Goal: Task Accomplishment & Management: Manage account settings

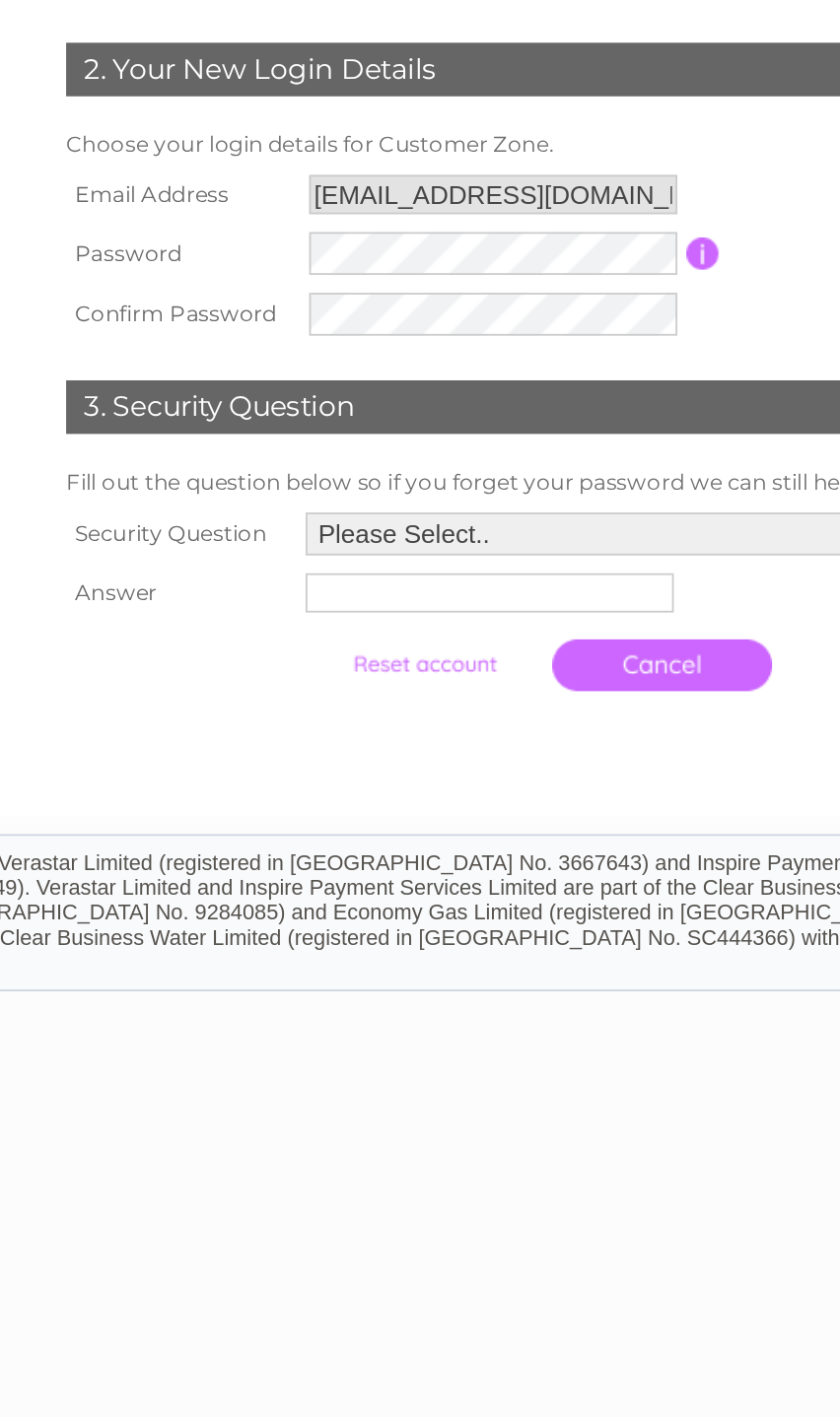
click at [368, 689] on select "Please Select.. In what town or city was your first job? In what town or city d…" at bounding box center [553, 701] width 370 height 24
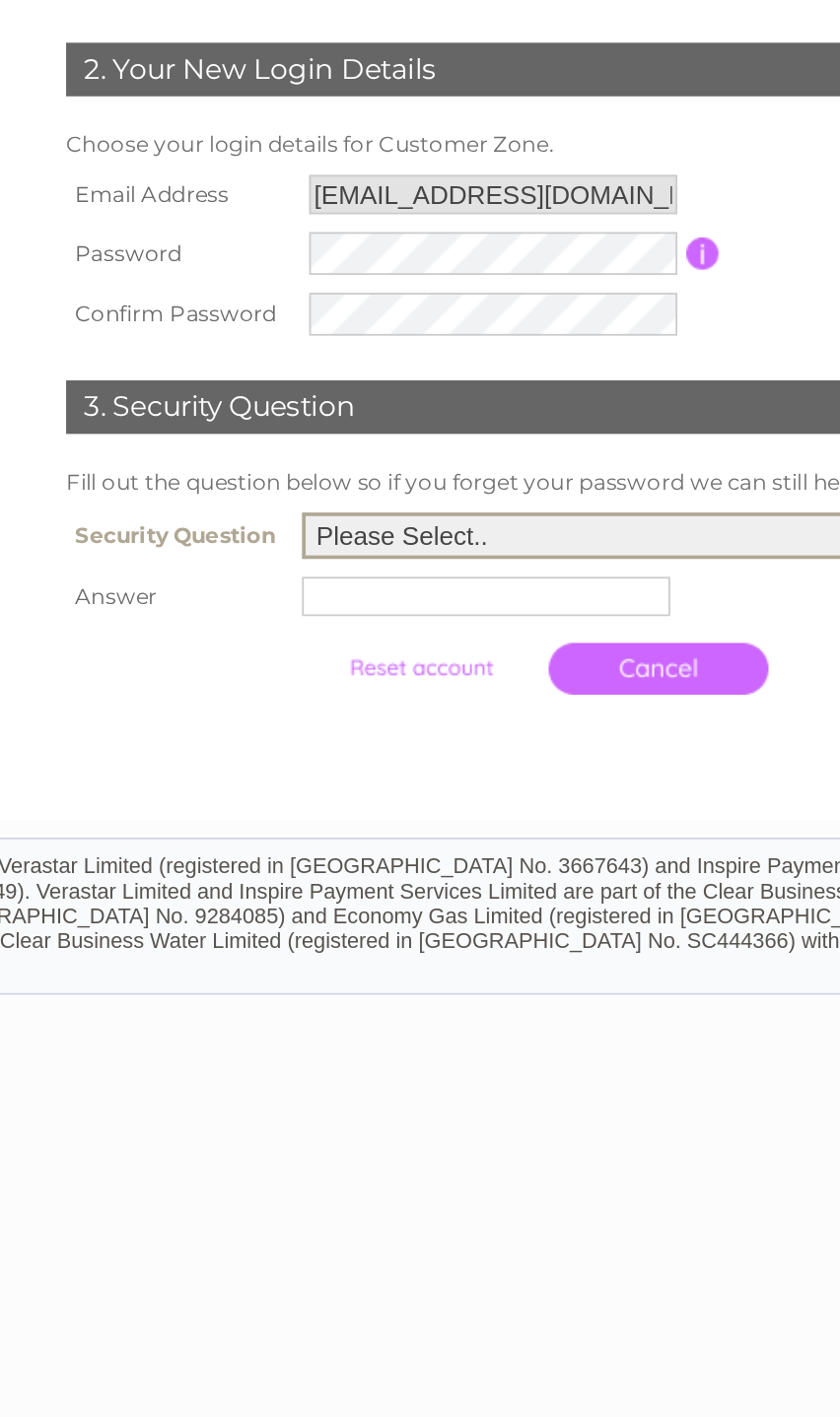
select select "1"
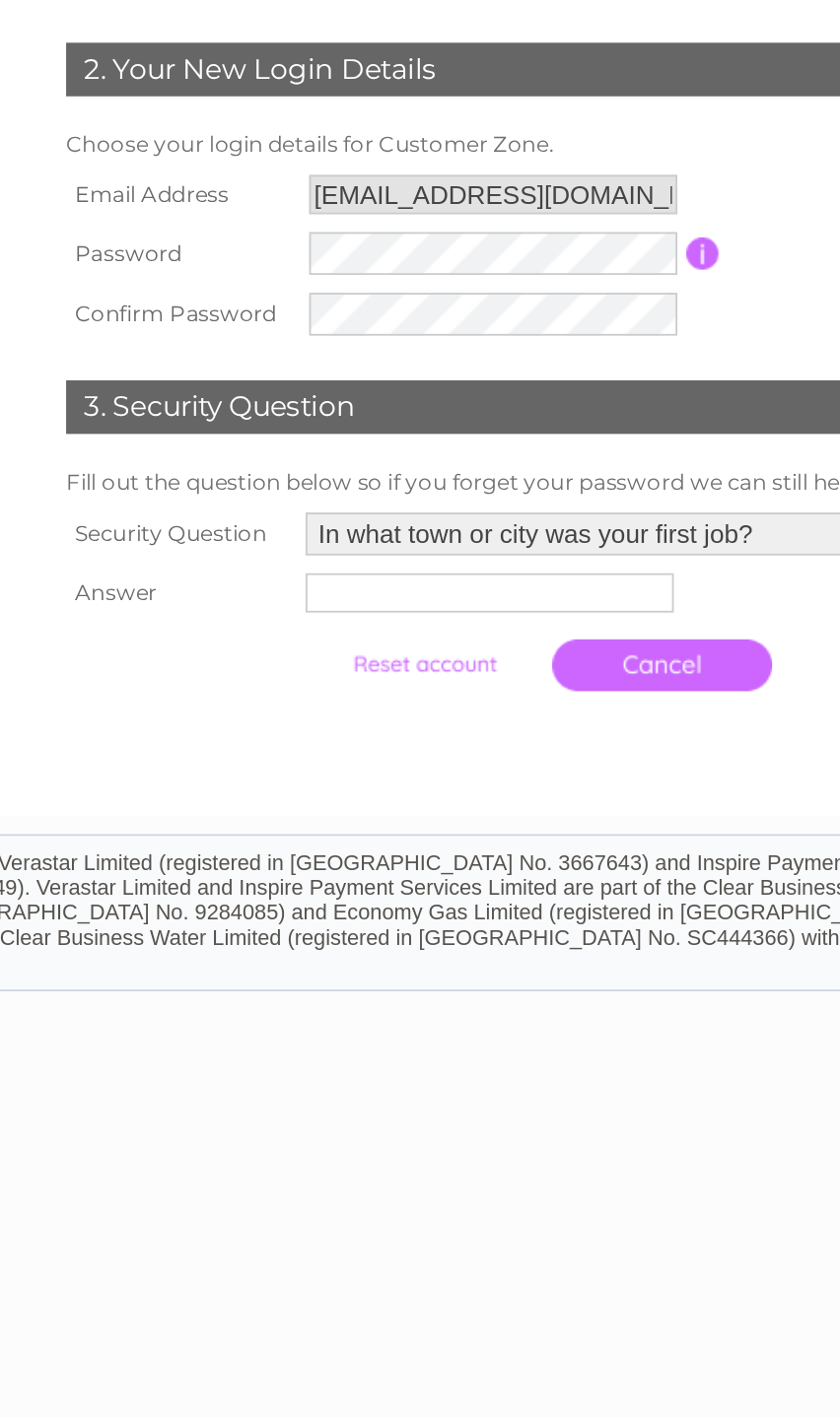
click at [368, 722] on input "text" at bounding box center [470, 733] width 203 height 22
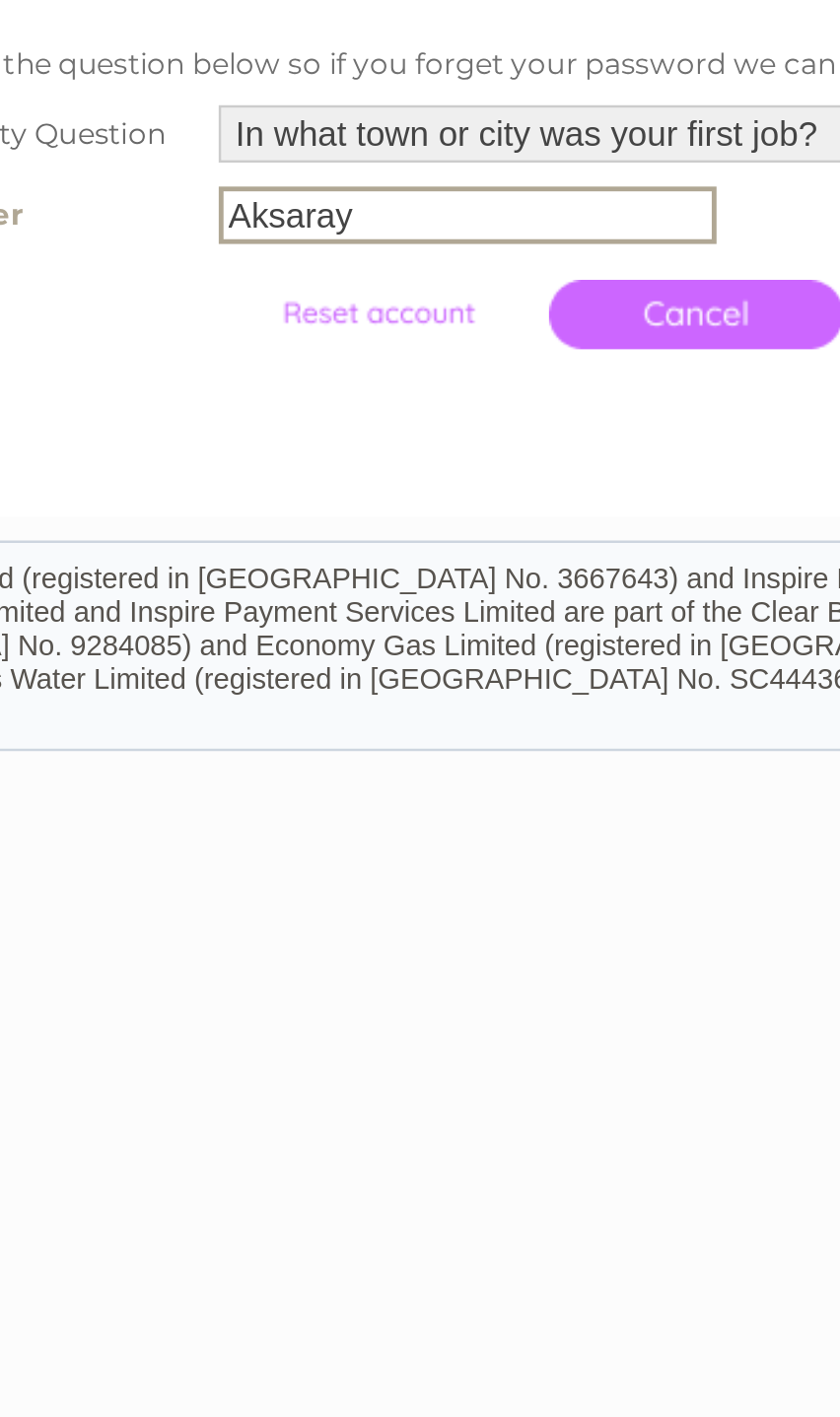
type input "Aksaray"
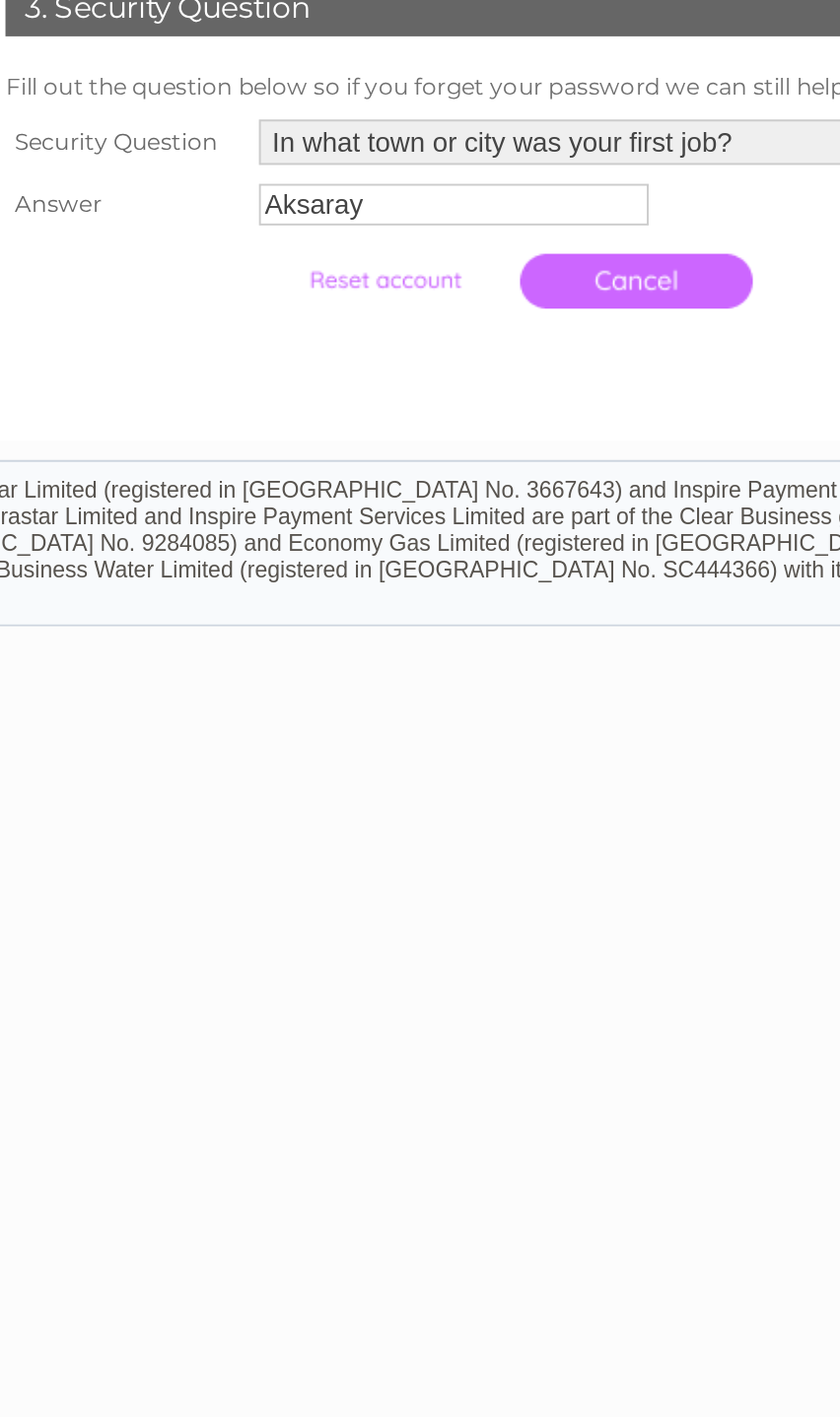
click at [373, 759] on input "submit" at bounding box center [434, 773] width 121 height 28
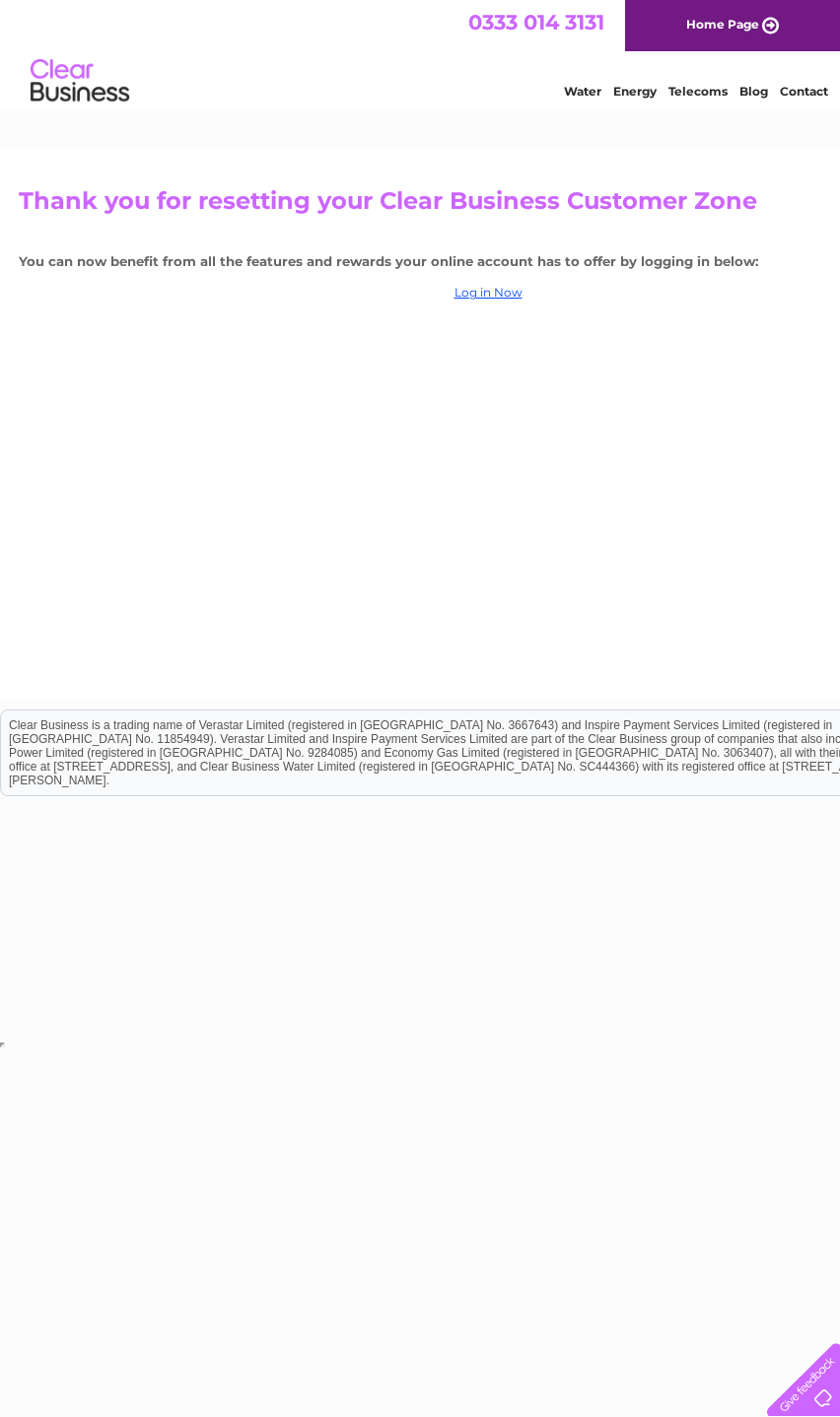
click at [488, 294] on link "Log in Now" at bounding box center [488, 292] width 68 height 15
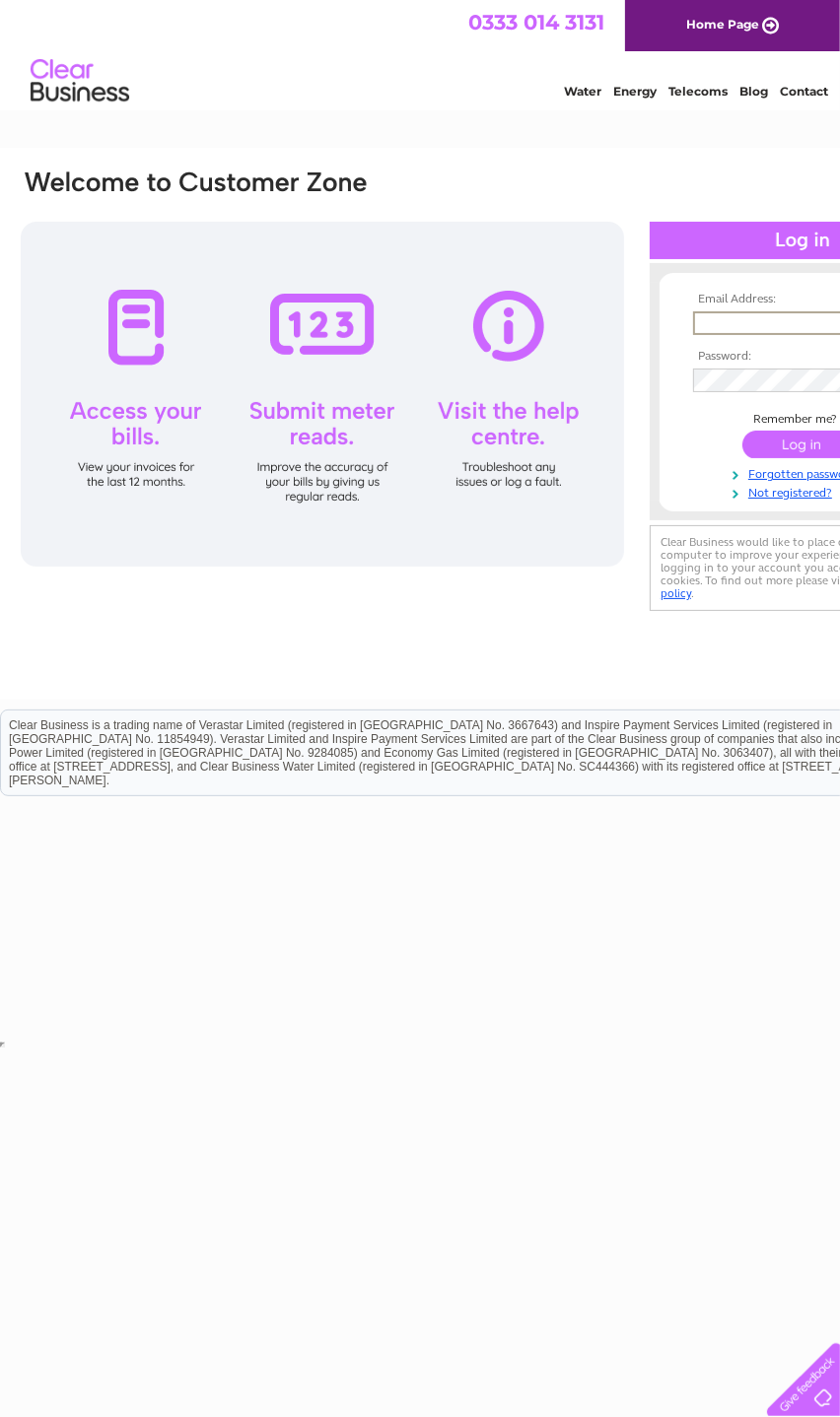
type input "[EMAIL_ADDRESS][DOMAIN_NAME]"
click at [802, 446] on input "submit" at bounding box center [802, 445] width 121 height 28
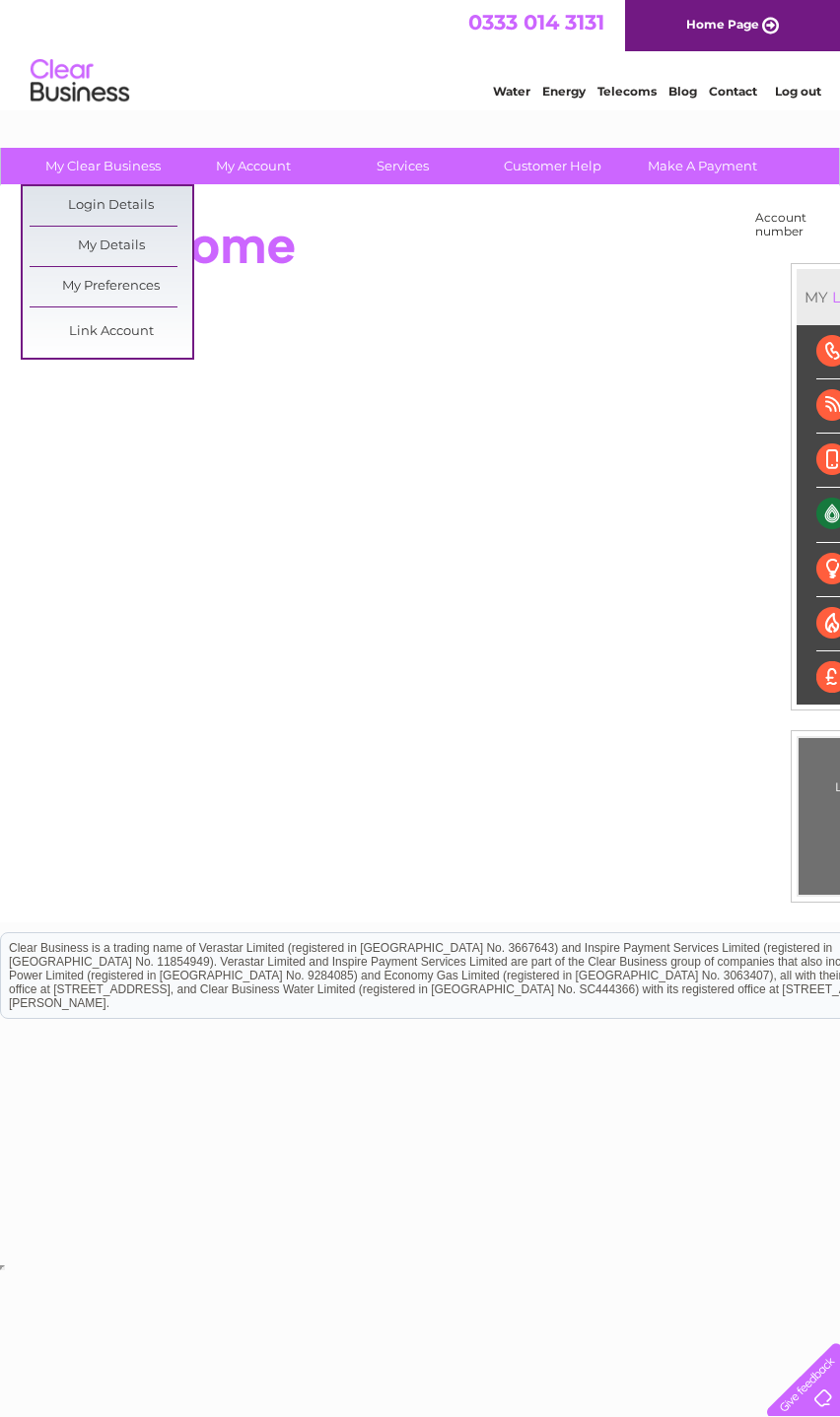
click at [150, 265] on link "My Details" at bounding box center [111, 246] width 163 height 40
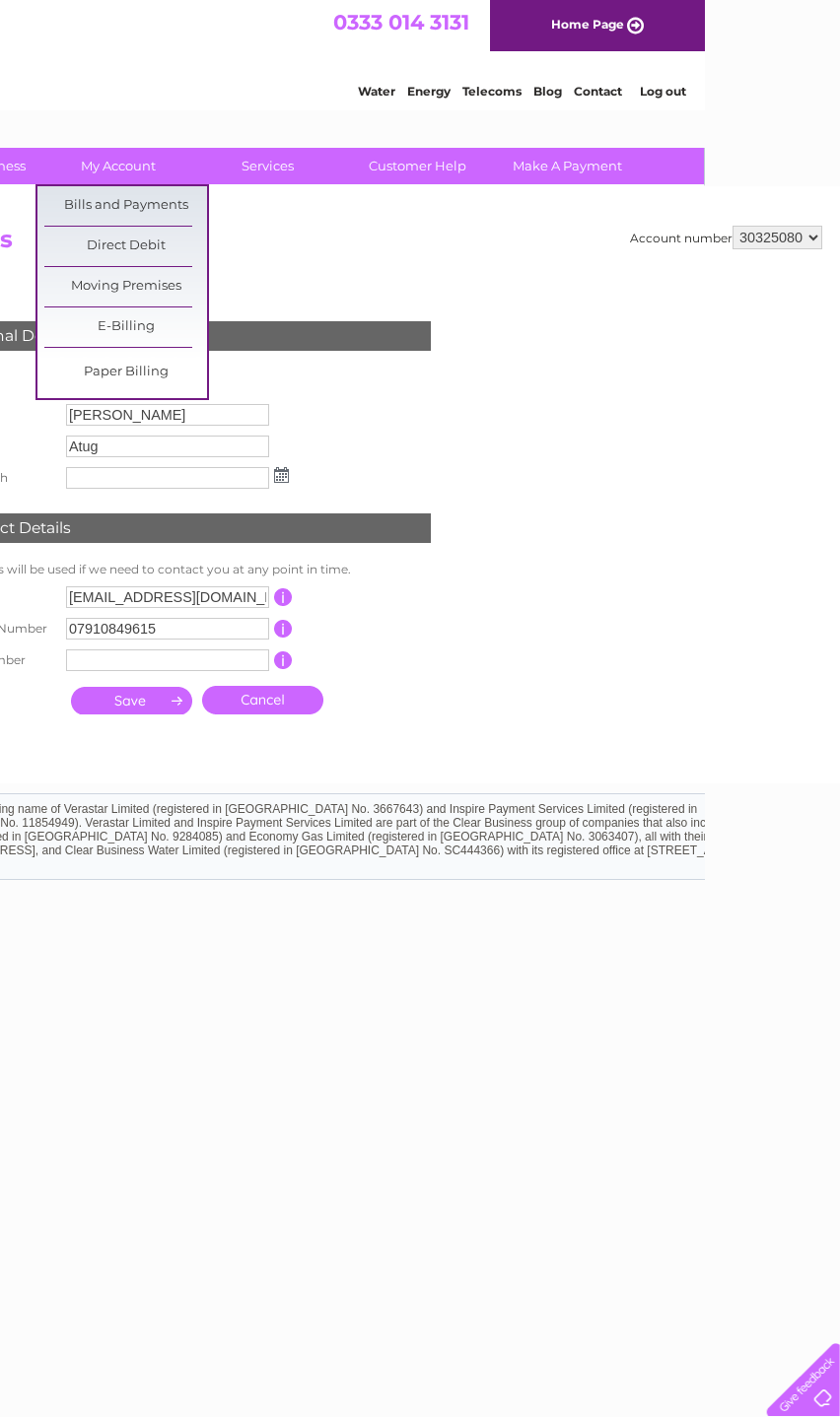
scroll to position [0, 135]
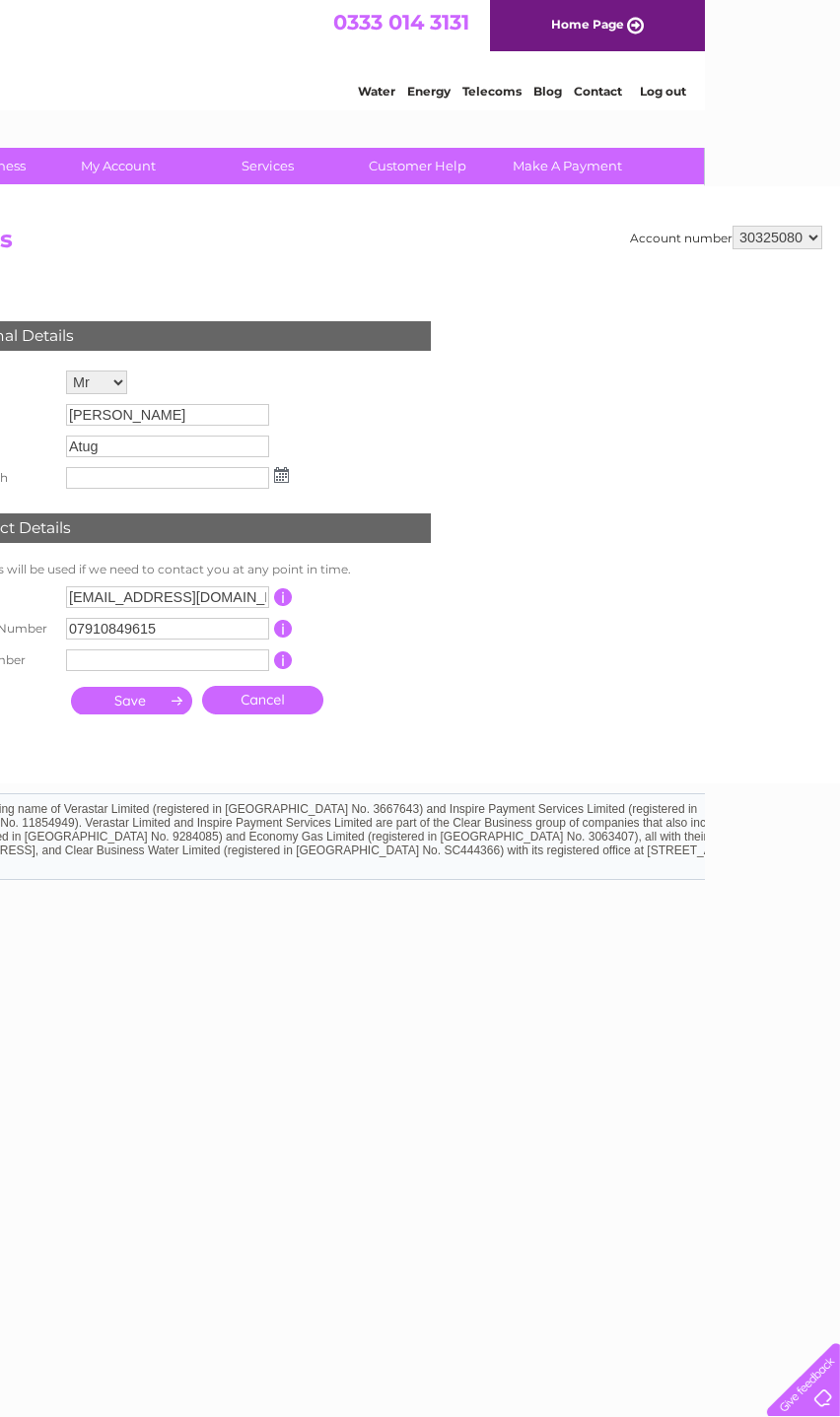
click at [680, 89] on link "Log out" at bounding box center [662, 90] width 47 height 15
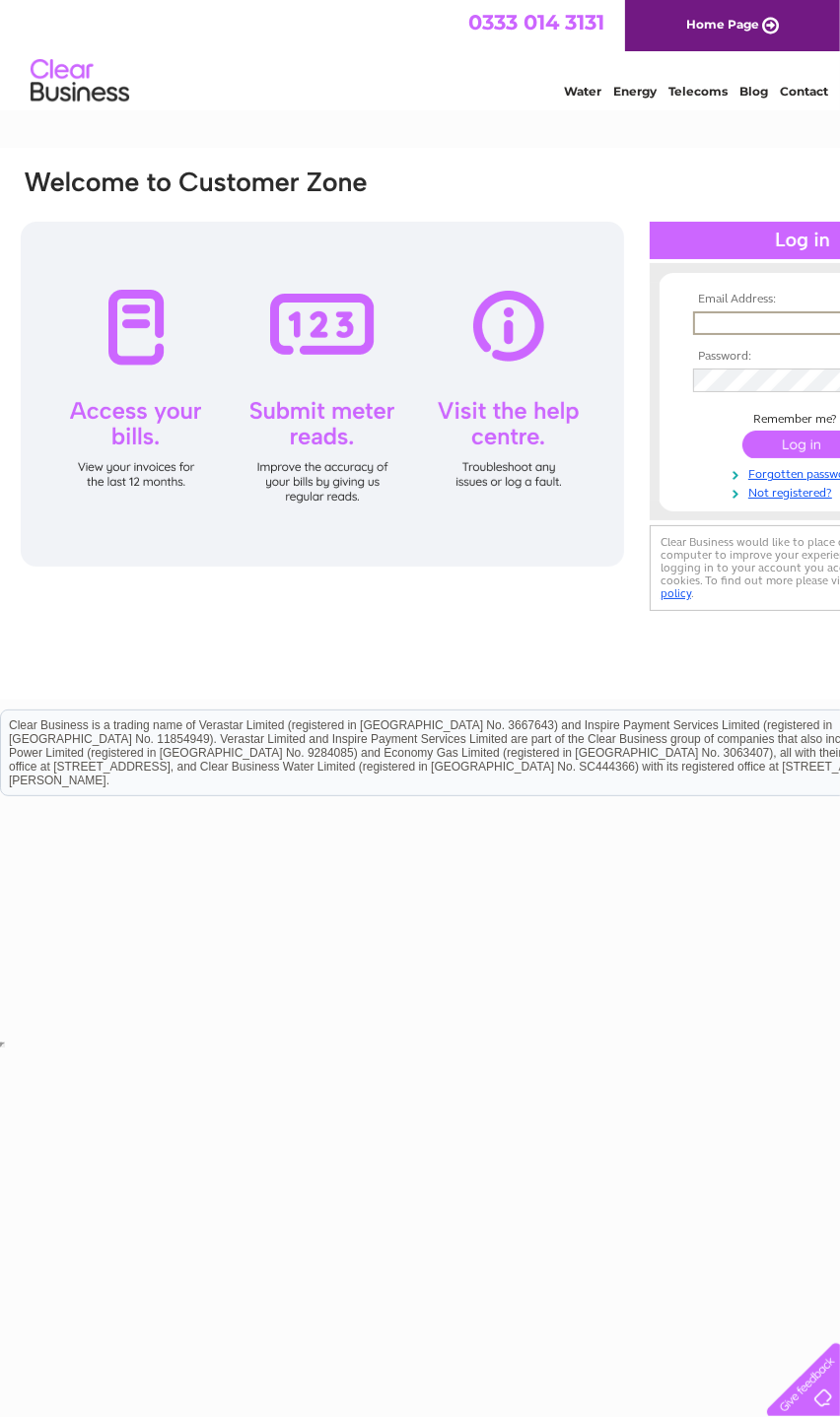
type input "[EMAIL_ADDRESS][DOMAIN_NAME]"
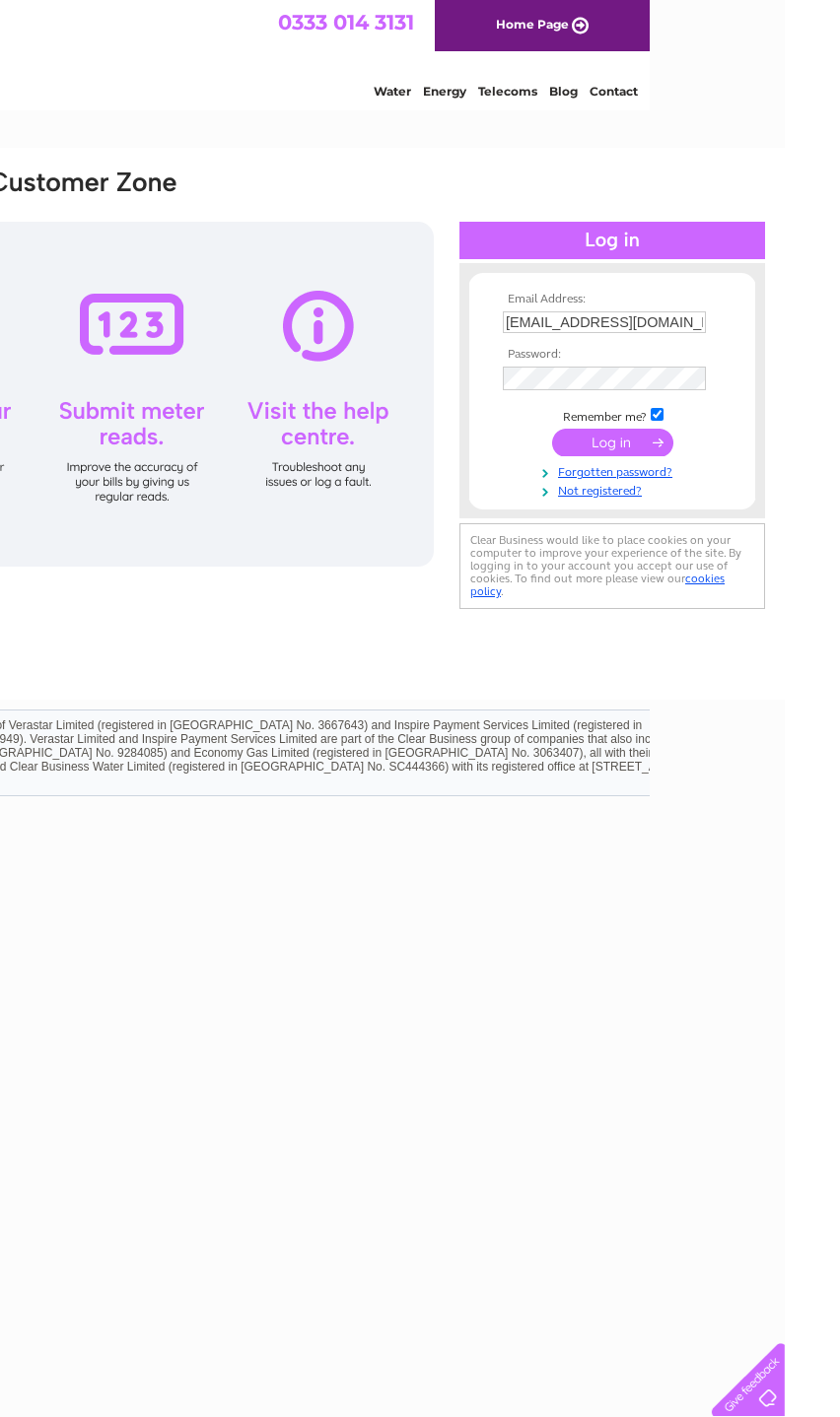
scroll to position [0, 135]
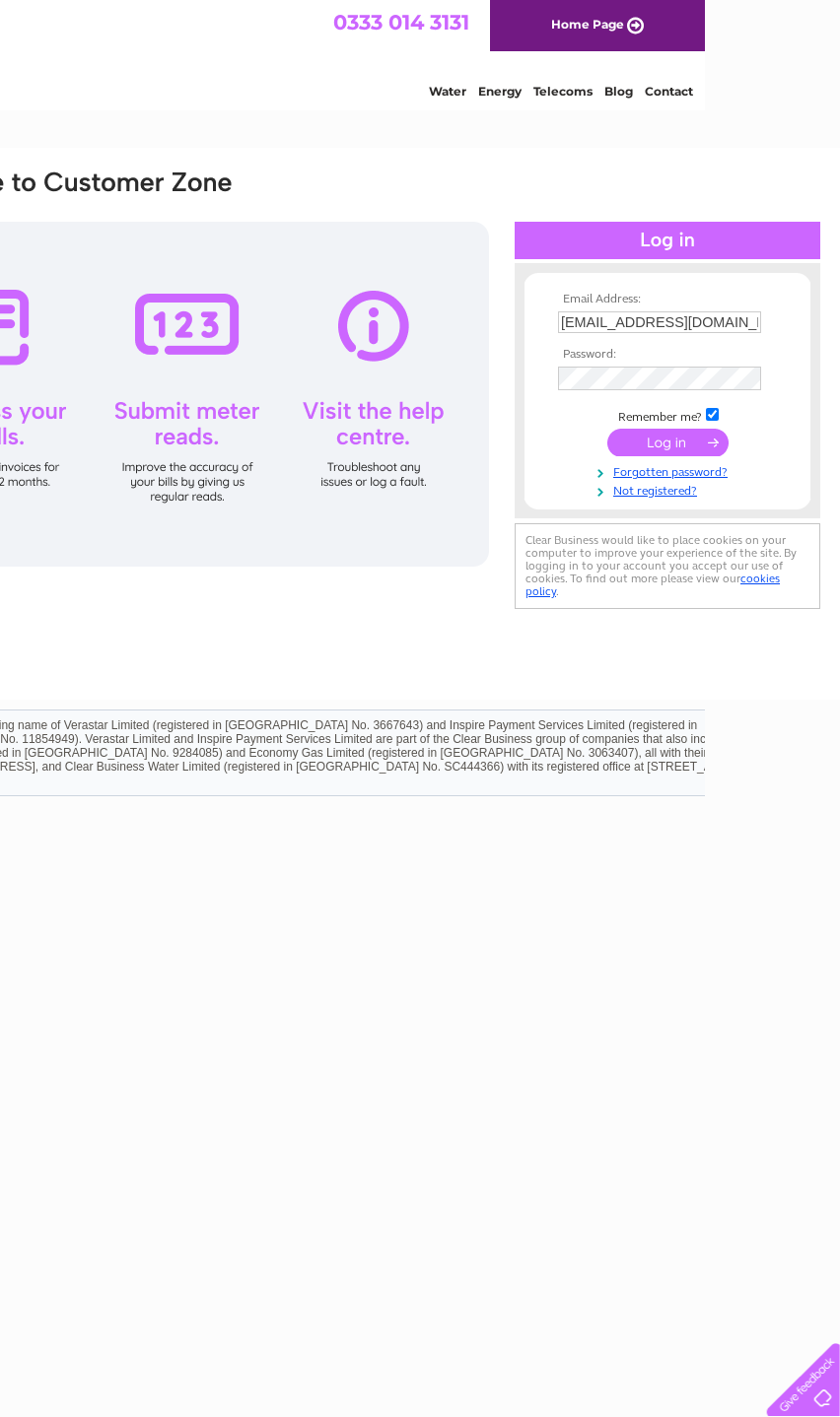
click at [648, 466] on link "Forgotten password?" at bounding box center [669, 470] width 223 height 19
click at [784, 680] on div "Email Address: abdullahatug@hotmail.com Password:" at bounding box center [352, 424] width 975 height 552
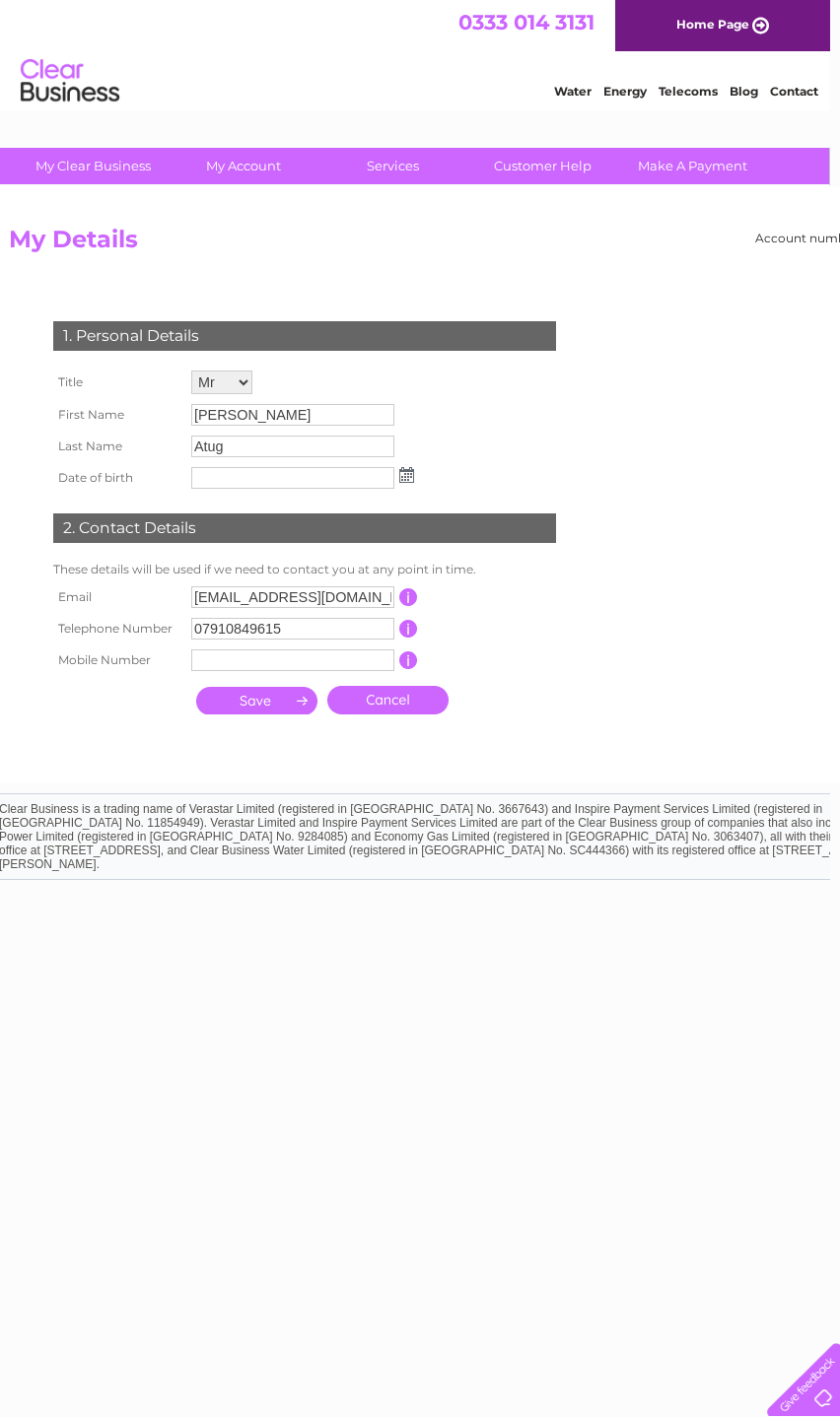
scroll to position [0, 10]
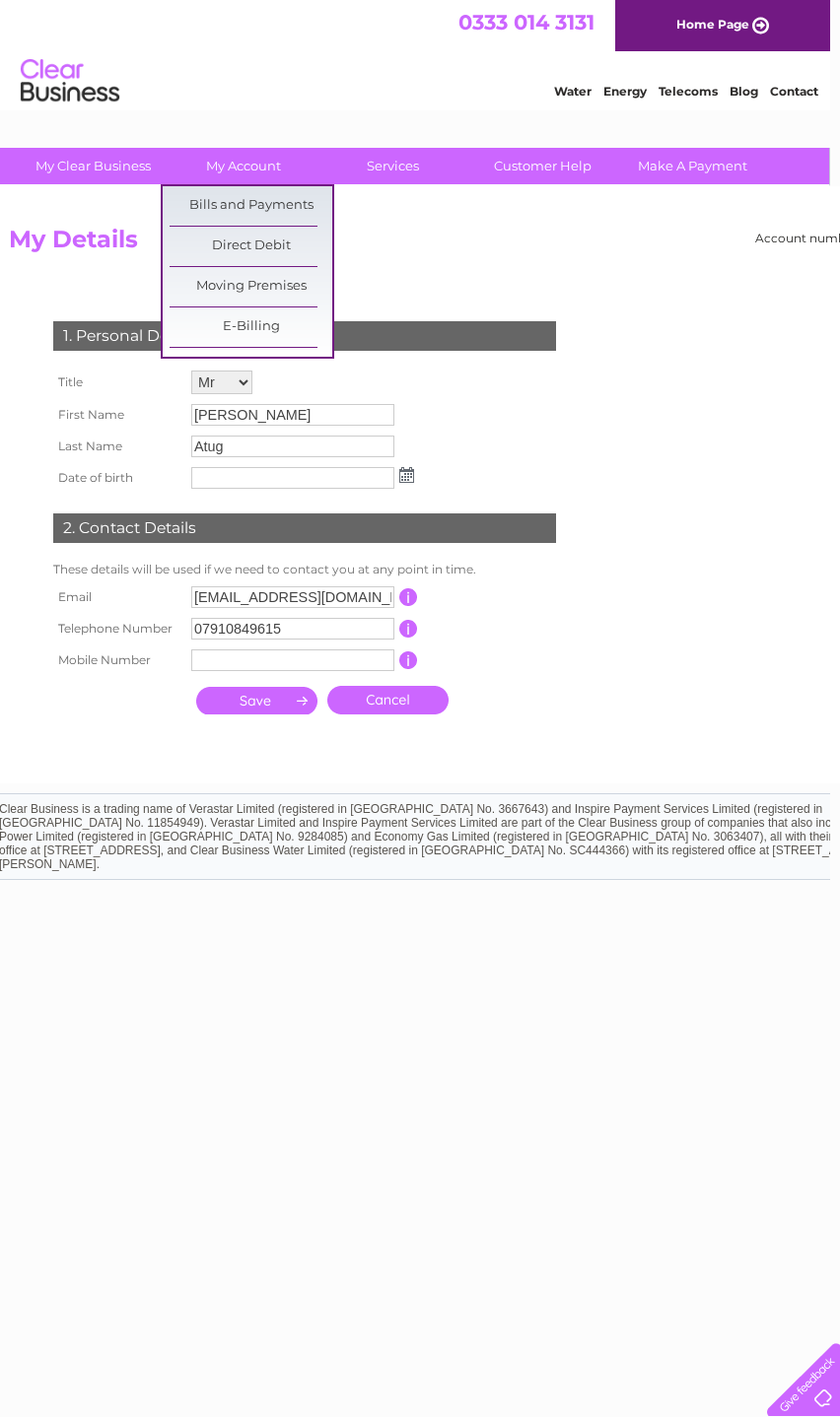
click at [750, 42] on link "Home Page" at bounding box center [722, 26] width 214 height 52
